Goal: Transaction & Acquisition: Purchase product/service

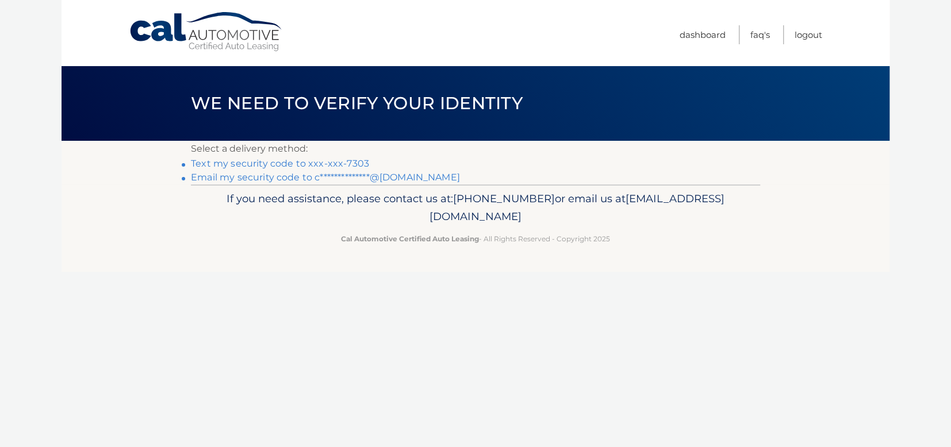
click at [293, 167] on link "Text my security code to xxx-xxx-7303" at bounding box center [280, 163] width 178 height 11
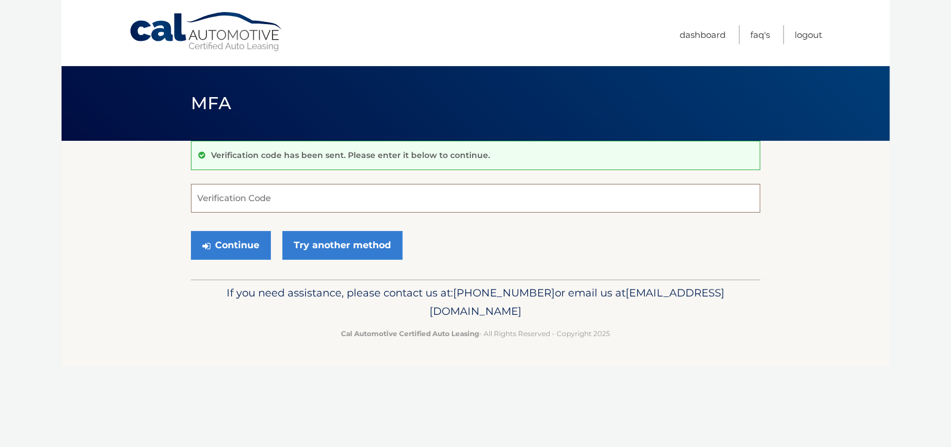
click at [274, 195] on input "Verification Code" at bounding box center [475, 198] width 569 height 29
type input "184139"
click at [254, 247] on button "Continue" at bounding box center [231, 245] width 80 height 29
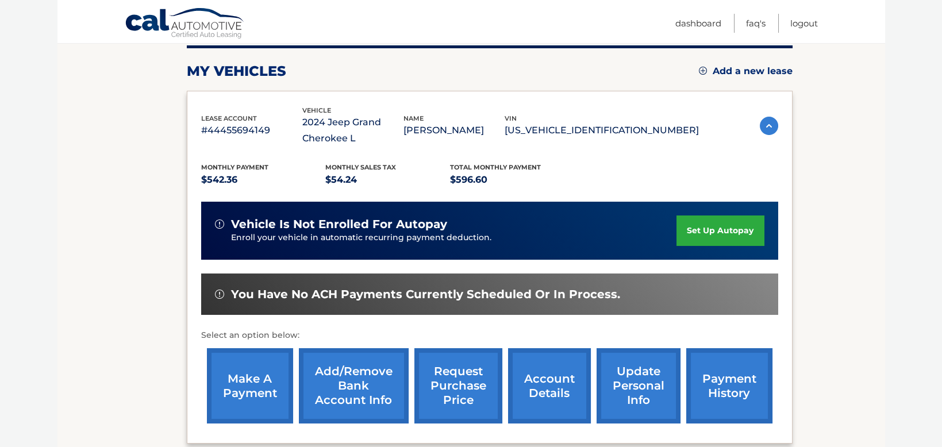
scroll to position [172, 0]
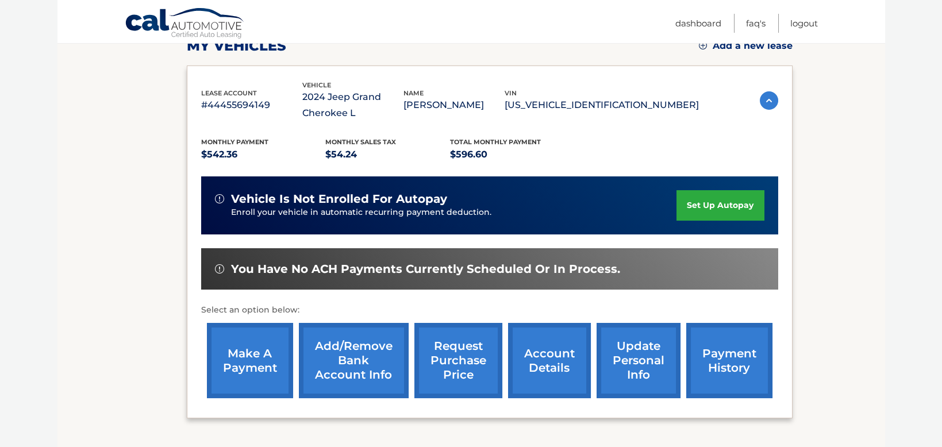
click at [226, 361] on link "make a payment" at bounding box center [250, 360] width 86 height 75
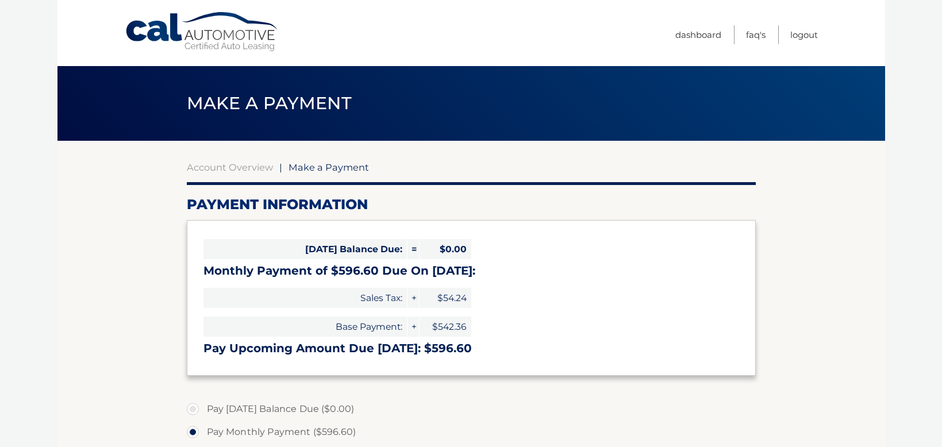
select select "YWE1MGU4MDgtZWJlMC00Y2NhLTlmZjctZTA4M2NiNzZmMTI5"
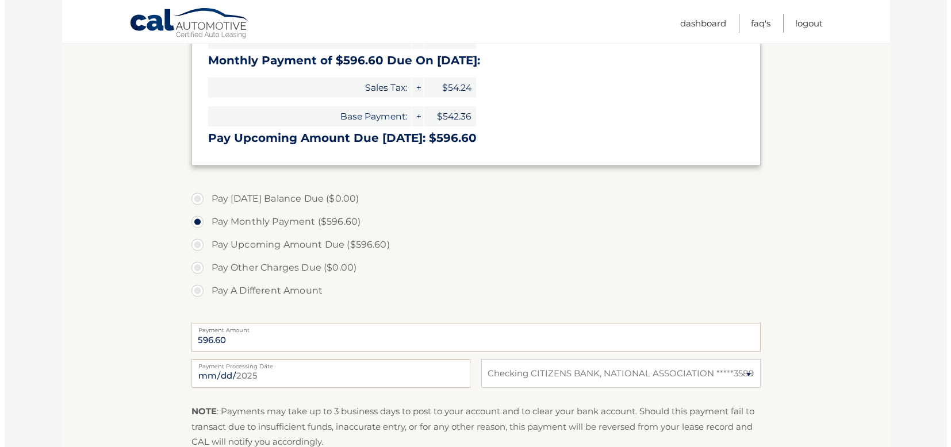
scroll to position [287, 0]
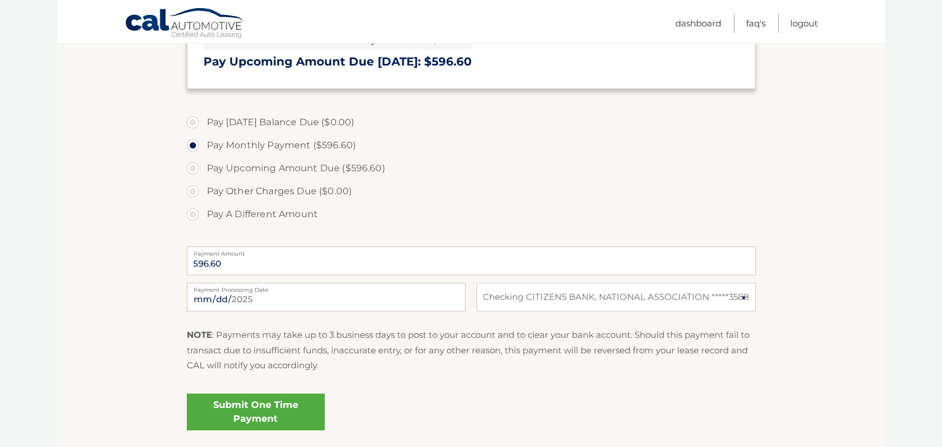
click at [262, 415] on link "Submit One Time Payment" at bounding box center [256, 412] width 138 height 37
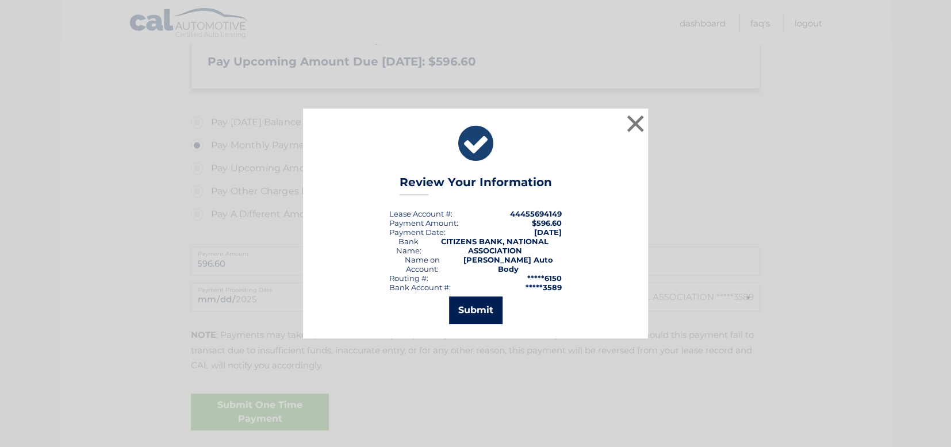
click at [498, 301] on button "Submit" at bounding box center [475, 311] width 53 height 28
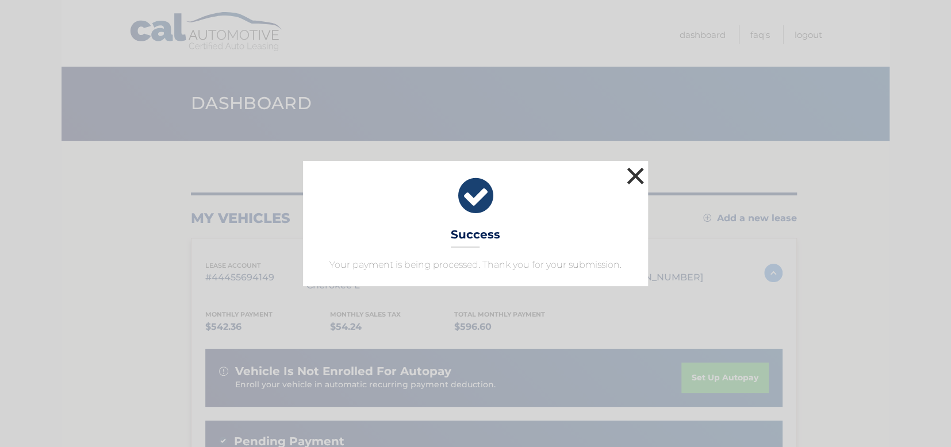
click at [643, 172] on button "×" at bounding box center [635, 175] width 23 height 23
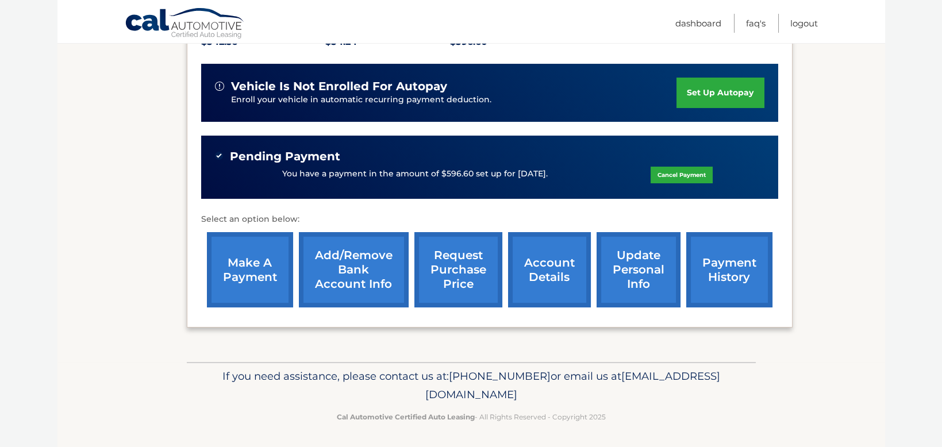
scroll to position [170, 0]
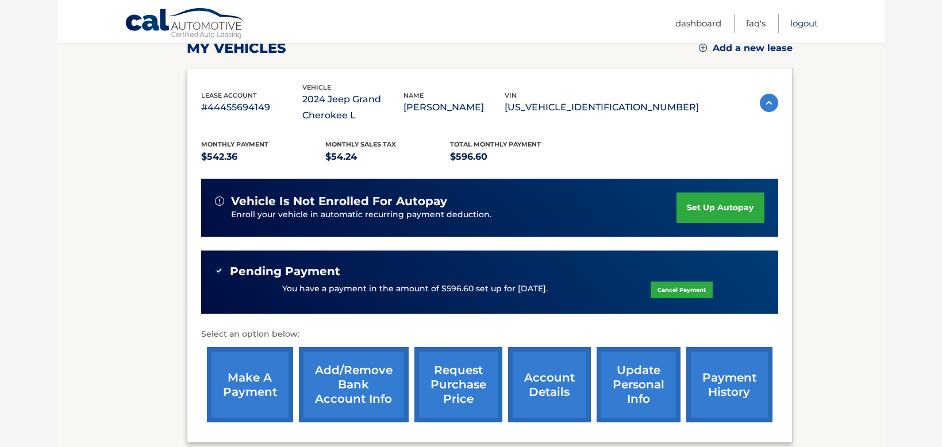
click at [805, 22] on link "Logout" at bounding box center [804, 23] width 28 height 19
